Goal: Information Seeking & Learning: Check status

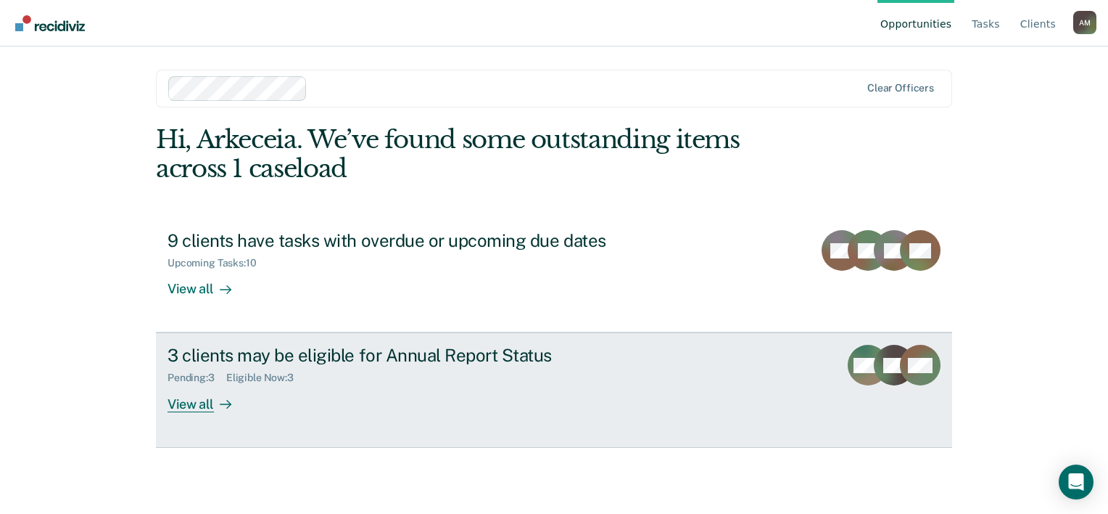
click at [209, 412] on div "View all" at bounding box center [208, 398] width 81 height 28
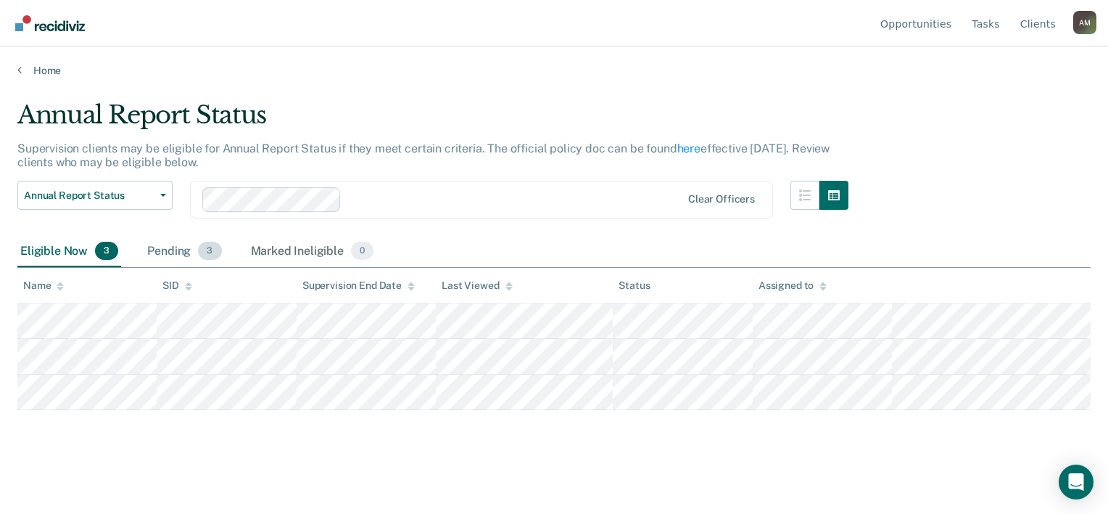
click at [197, 268] on div "Pending 3" at bounding box center [184, 252] width 80 height 32
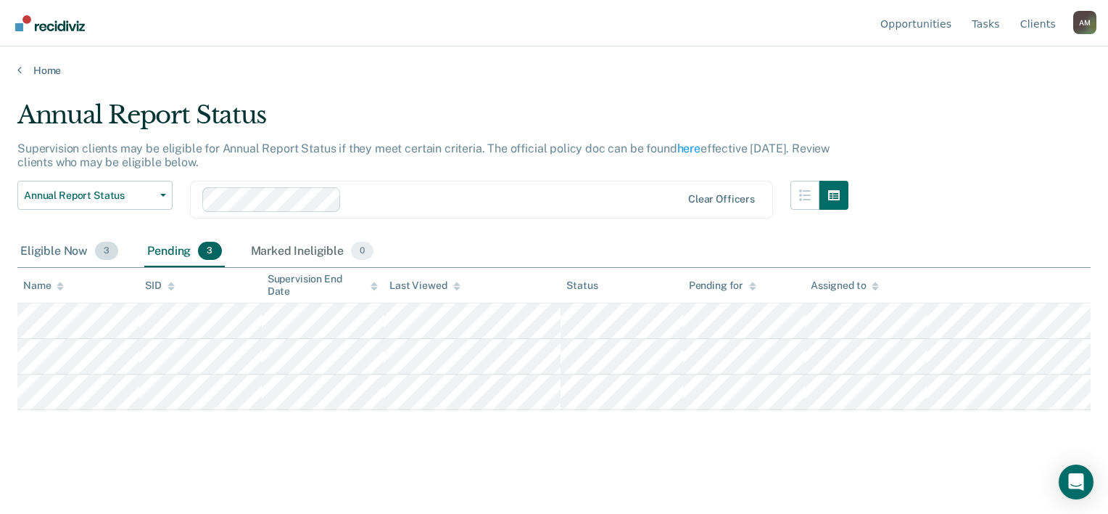
click at [46, 268] on div "Eligible Now 3" at bounding box center [69, 252] width 104 height 32
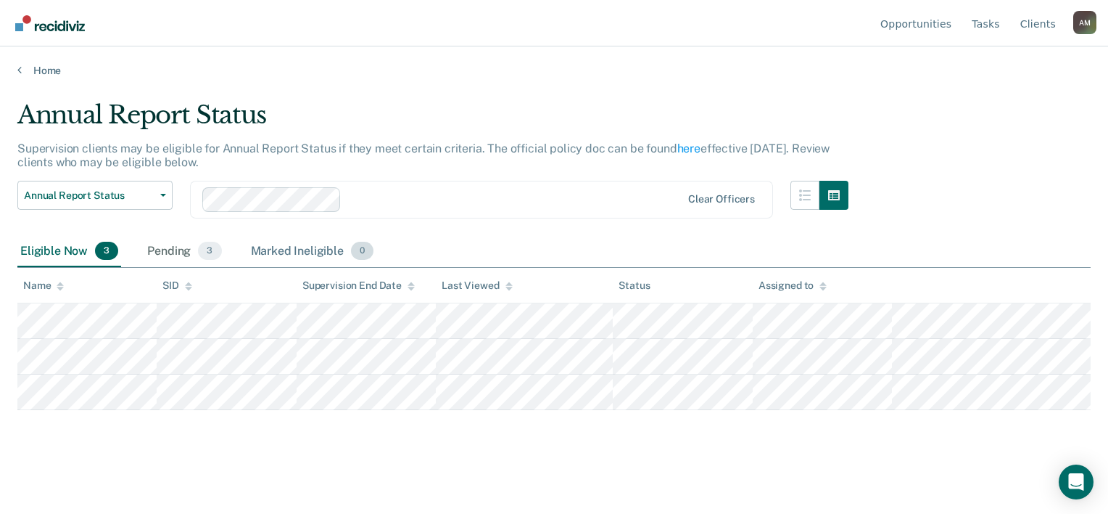
click at [290, 268] on div "Marked Ineligible 0" at bounding box center [312, 252] width 129 height 32
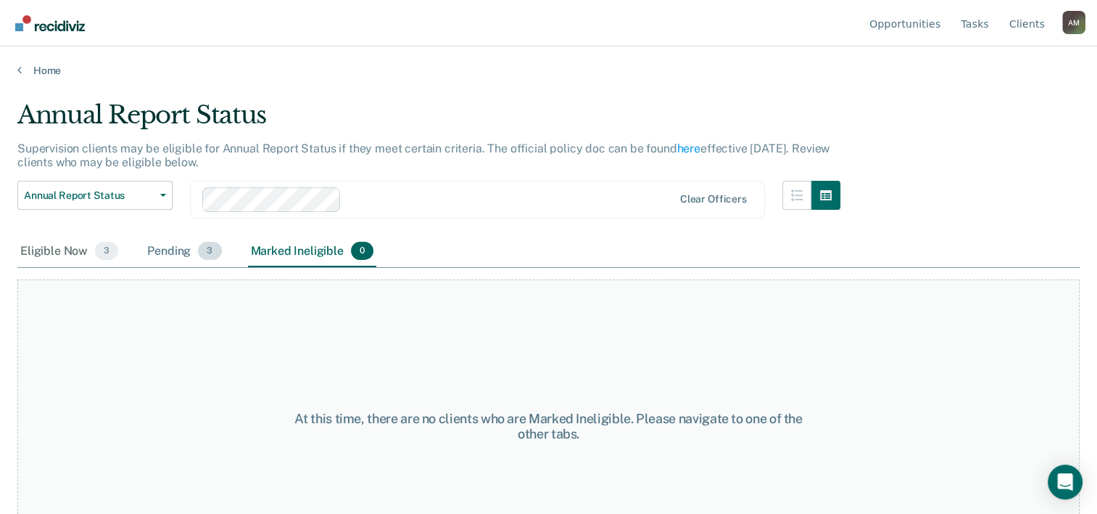
click at [167, 268] on div "Pending 3" at bounding box center [184, 252] width 80 height 32
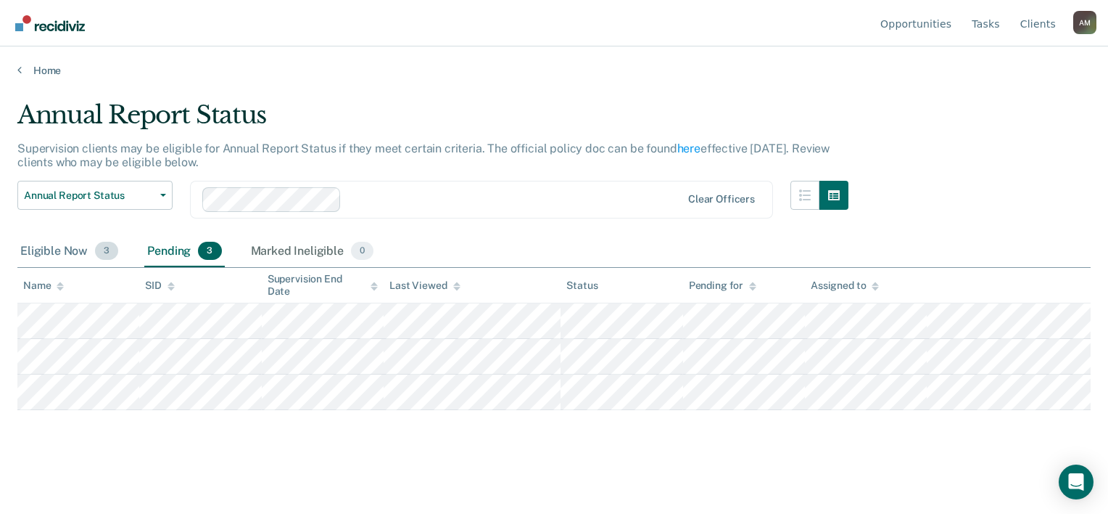
click at [81, 268] on div "Eligible Now 3" at bounding box center [69, 252] width 104 height 32
